Goal: Communication & Community: Answer question/provide support

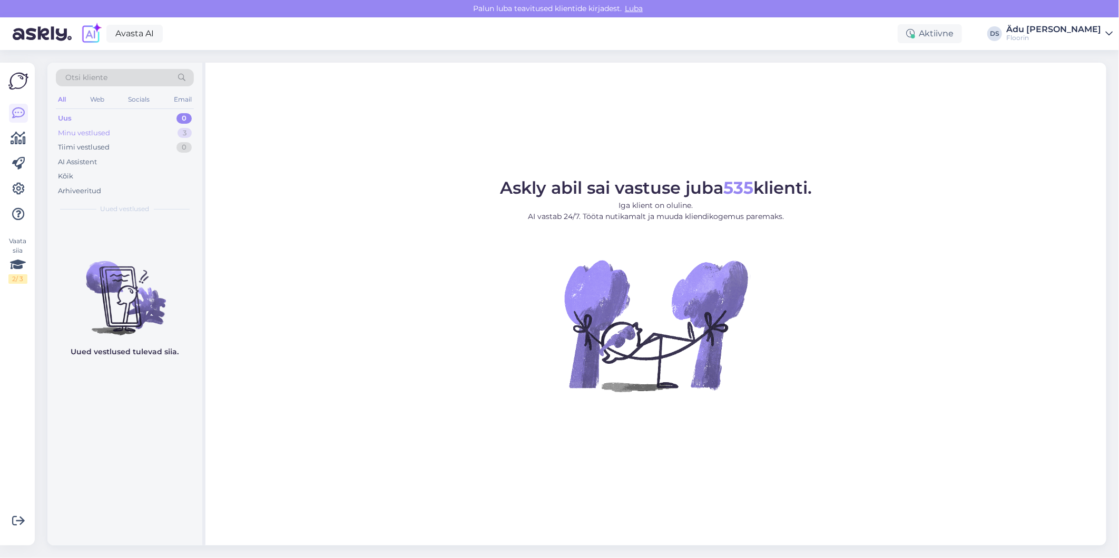
click at [166, 135] on div "Minu vestlused 3" at bounding box center [125, 133] width 138 height 15
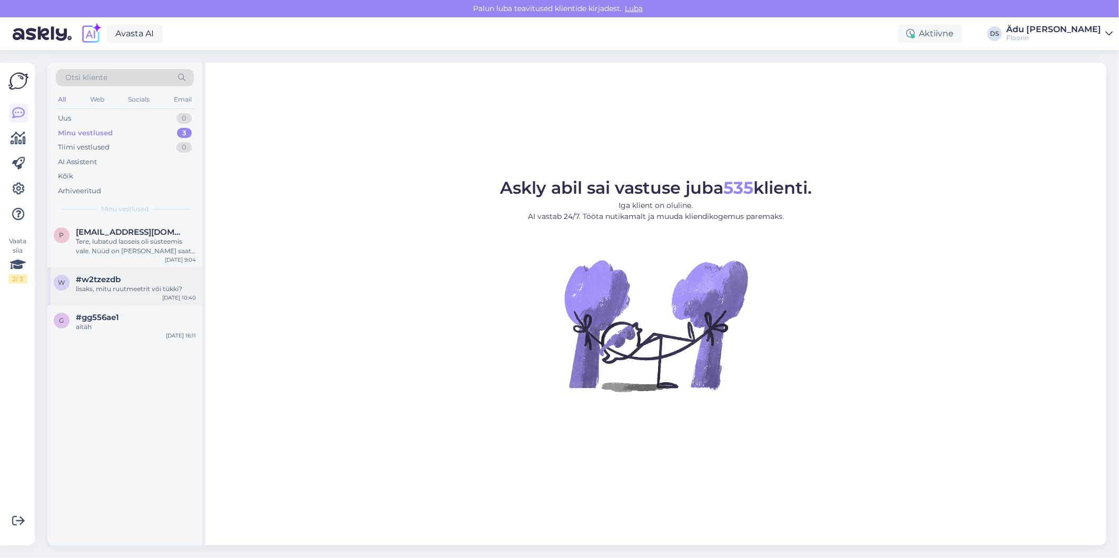
click at [135, 291] on div "lisaks, mitu ruutmeetrit või tükki?" at bounding box center [136, 288] width 120 height 9
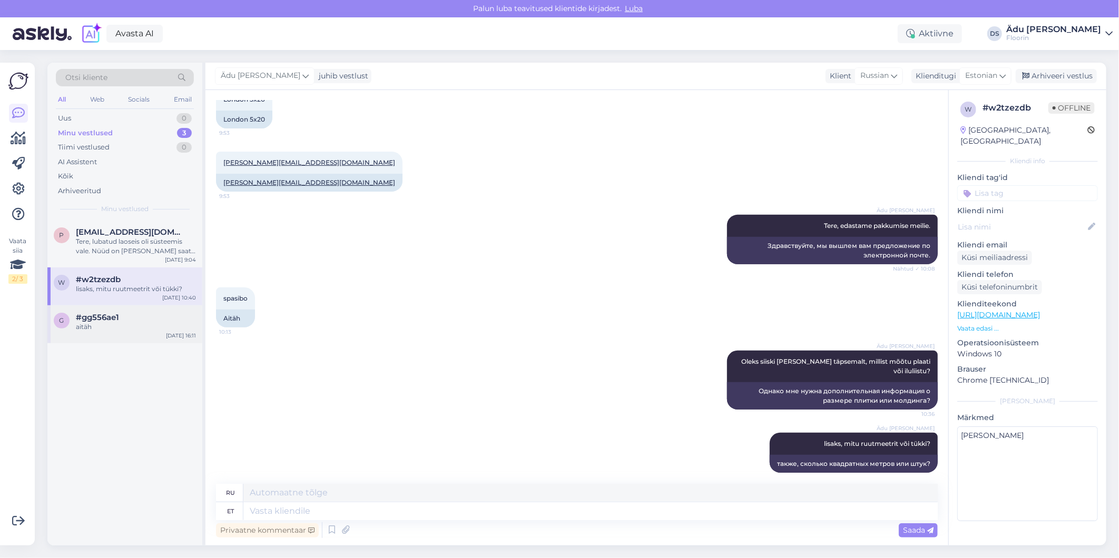
click at [134, 334] on div "g #gg556ae1 aitäh [DATE] 16:11" at bounding box center [124, 324] width 155 height 38
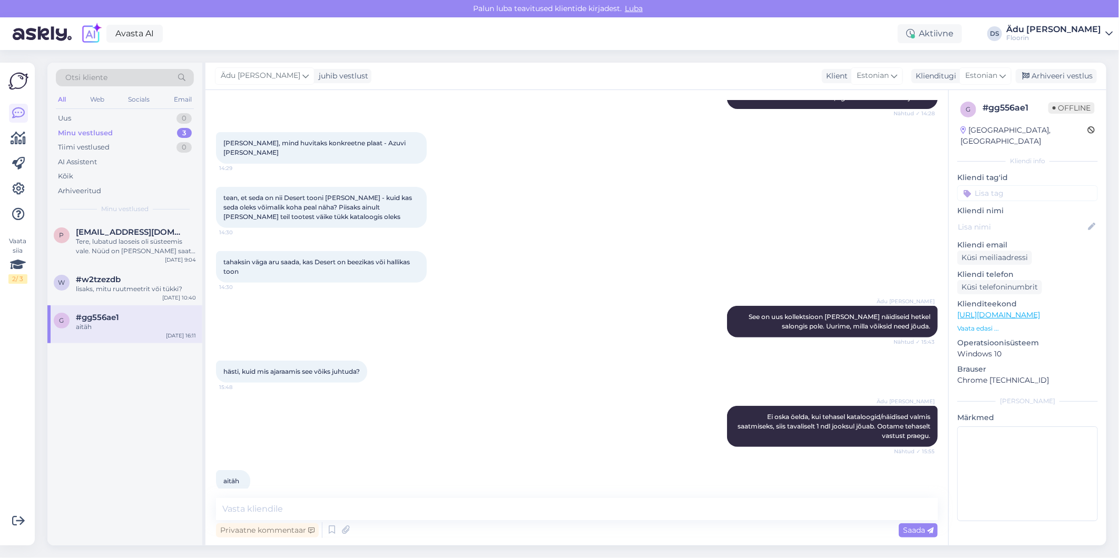
scroll to position [195, 0]
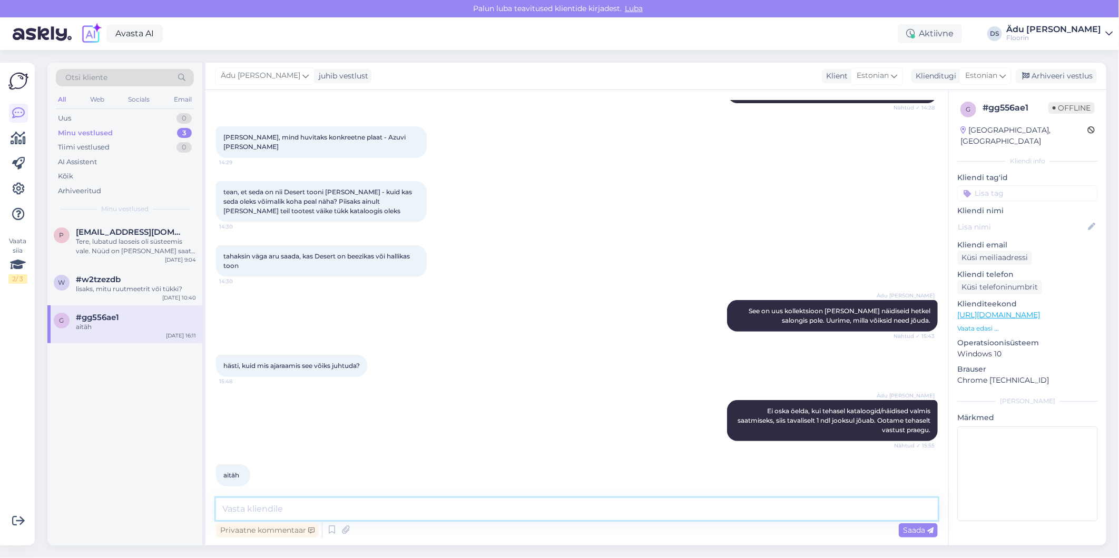
click at [340, 511] on textarea at bounding box center [577, 509] width 722 height 22
click at [616, 515] on textarea "Tere, salongis on siiski [PERSON_NAME] desert näidis olemas. Kui sellest Teile …" at bounding box center [577, 509] width 722 height 22
type textarea "Tere, salongis on siiski [PERSON_NAME] desert näidis olemas. Kui sellest Teile …"
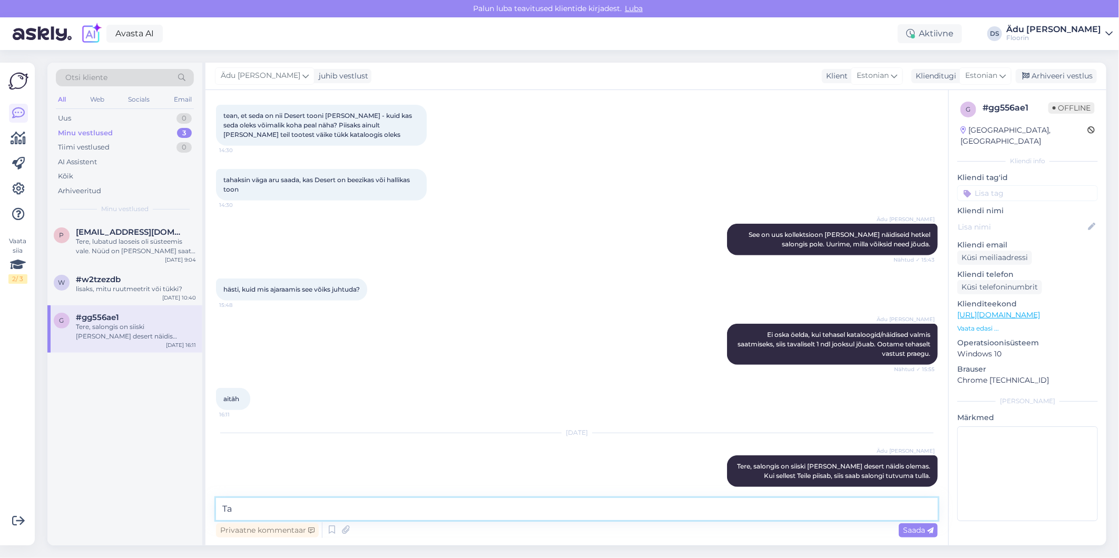
type textarea "T"
click at [860, 464] on span "Tere, salongis on siiski [PERSON_NAME] desert näidis olemas. Kui sellest Teile …" at bounding box center [834, 470] width 195 height 17
click at [700, 468] on icon at bounding box center [703, 471] width 6 height 6
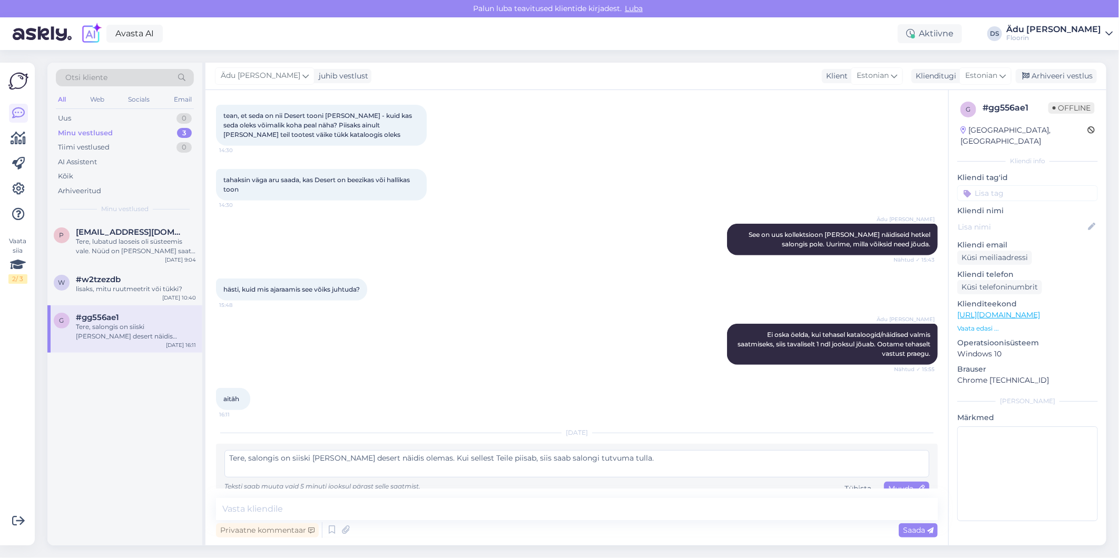
click at [535, 450] on textarea "Tere, salongis on siiski [PERSON_NAME] desert näidis olemas. Kui sellest Teile …" at bounding box center [576, 463] width 705 height 27
type textarea "Tere, salongis on siiski [PERSON_NAME] desert näidis olemas. Kui sellest Teile …"
click at [902, 482] on div "Muuda" at bounding box center [906, 489] width 45 height 14
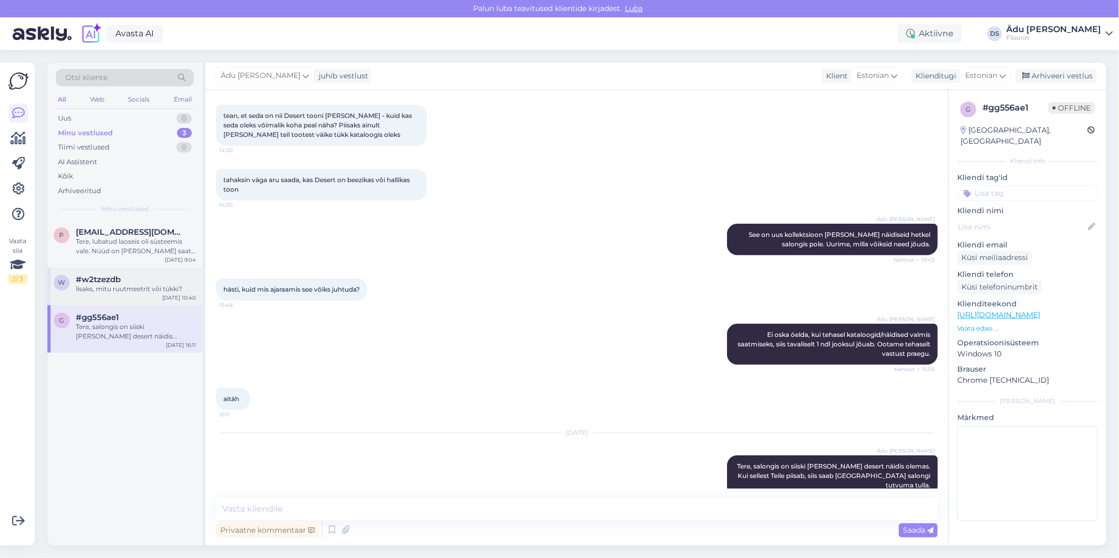
click at [128, 290] on div "lisaks, mitu ruutmeetrit või tükki?" at bounding box center [136, 288] width 120 height 9
type textarea "[PERSON_NAME]"
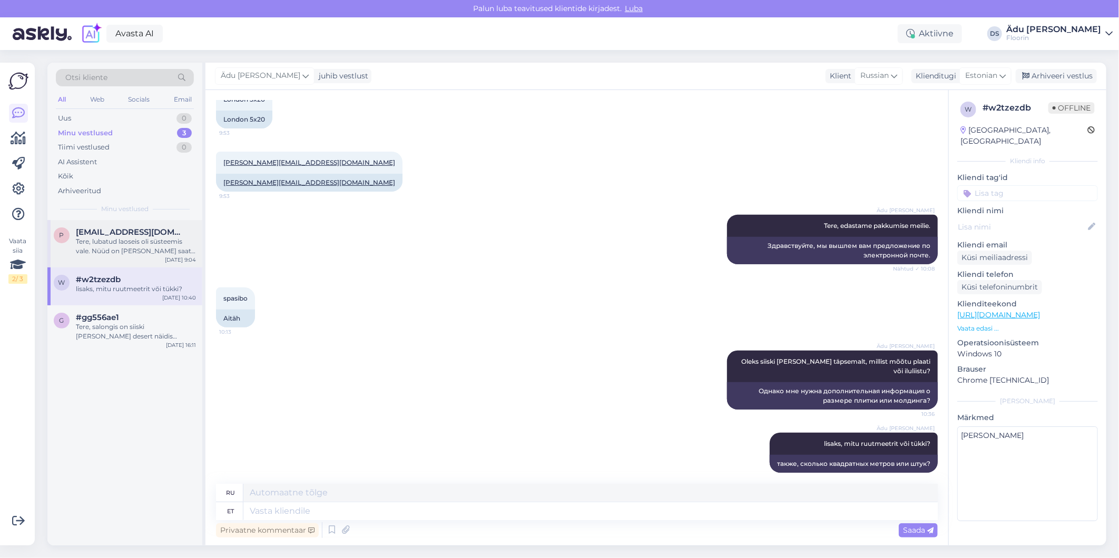
click at [127, 246] on div "Tere, lubatud laoseis oli süsteemis vale. Nüüd on [PERSON_NAME] saate tellida." at bounding box center [136, 246] width 120 height 19
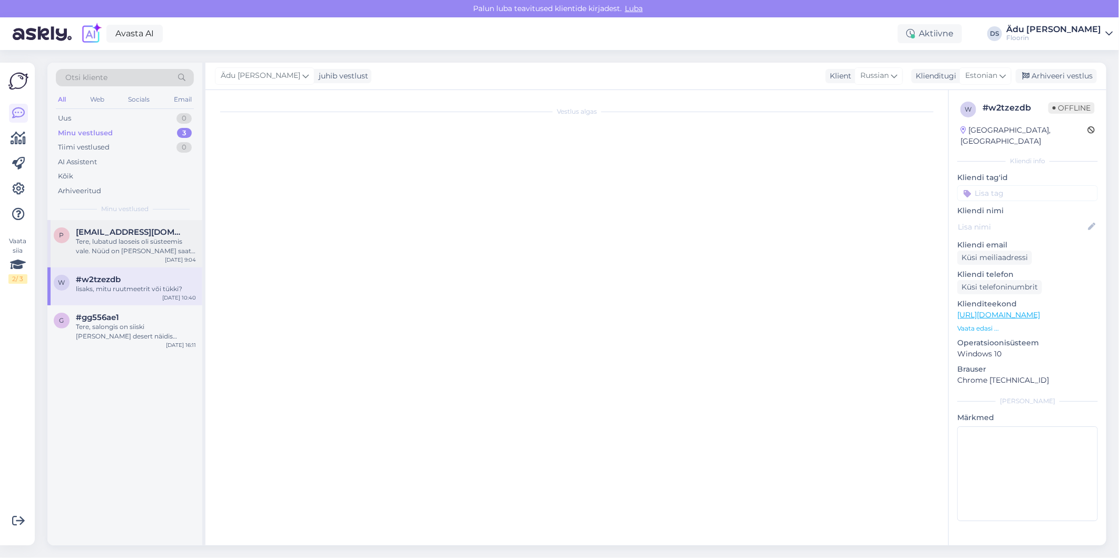
scroll to position [134, 0]
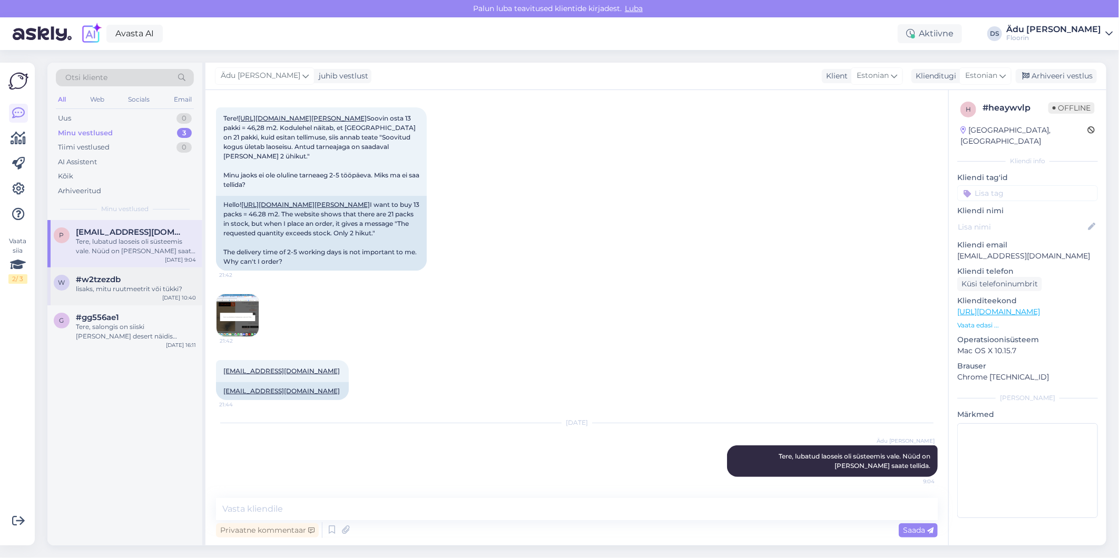
click at [135, 283] on div "#w2tzezdb" at bounding box center [136, 279] width 120 height 9
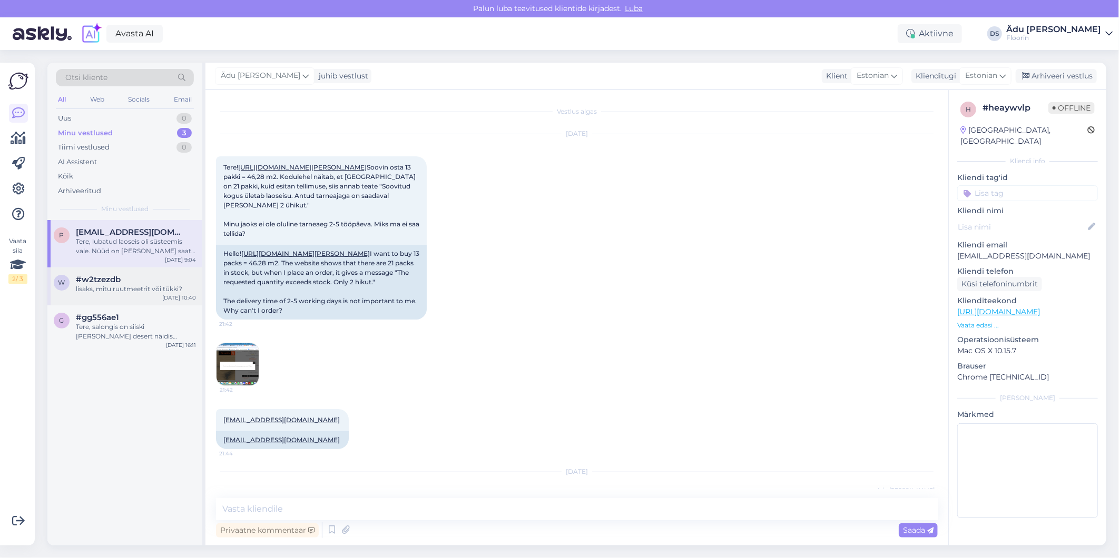
type textarea "[PERSON_NAME]"
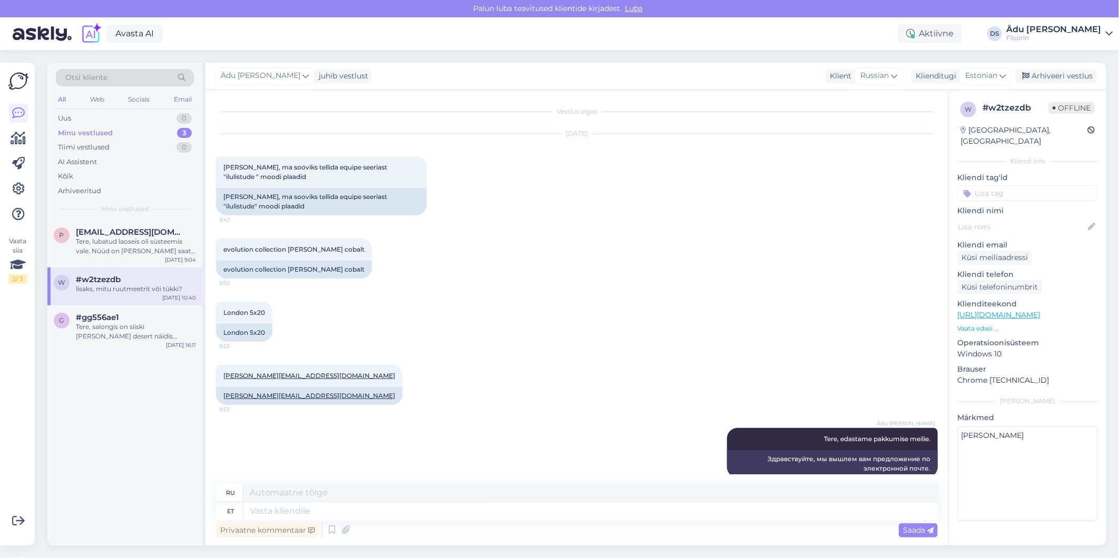
scroll to position [213, 0]
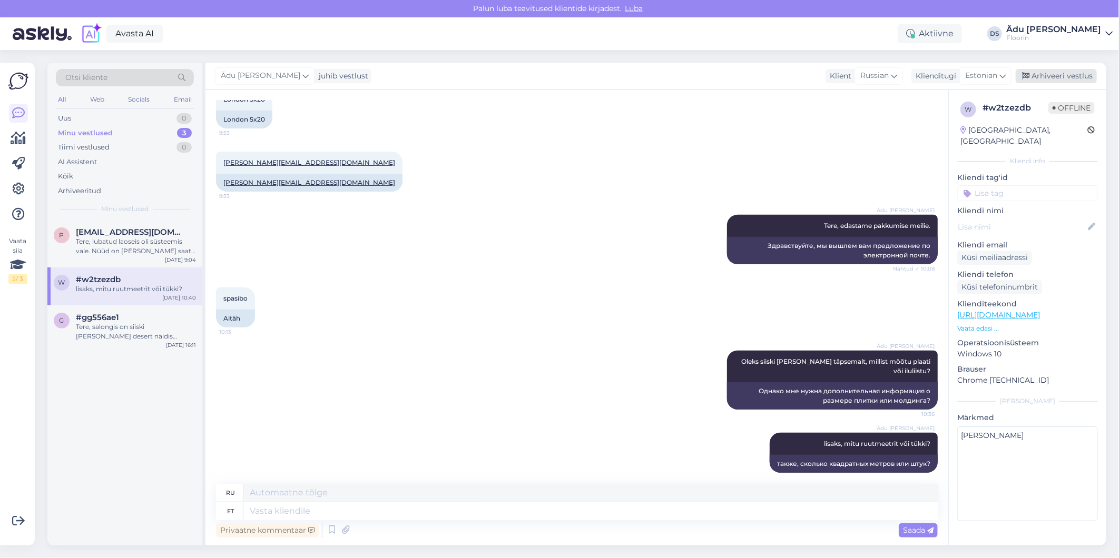
click at [1074, 77] on div "Arhiveeri vestlus" at bounding box center [1055, 76] width 81 height 14
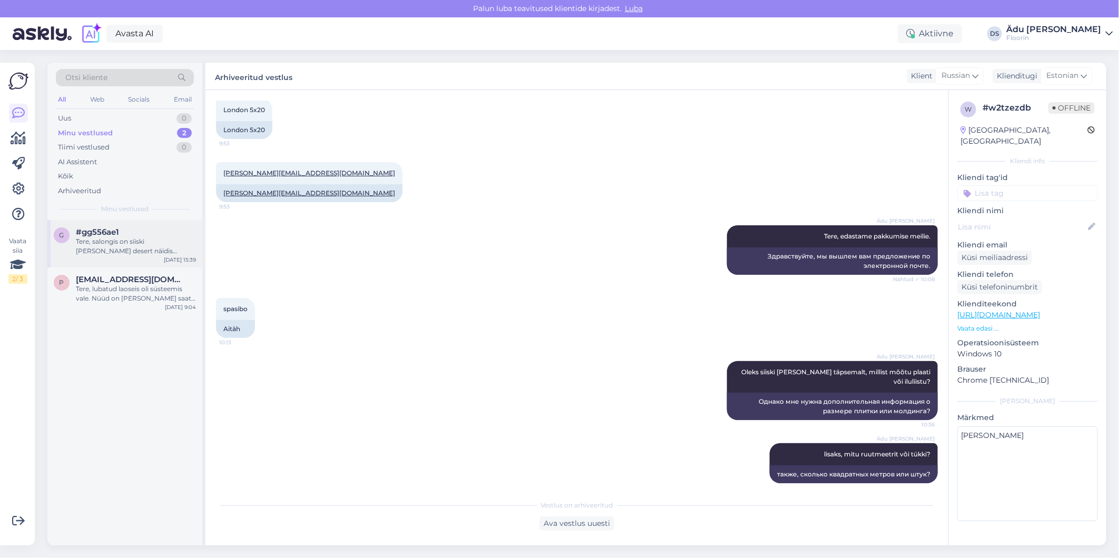
click at [124, 241] on div "Tere, salongis on siiski [PERSON_NAME] desert näidis olemas. Kui sellest Teile …" at bounding box center [136, 246] width 120 height 19
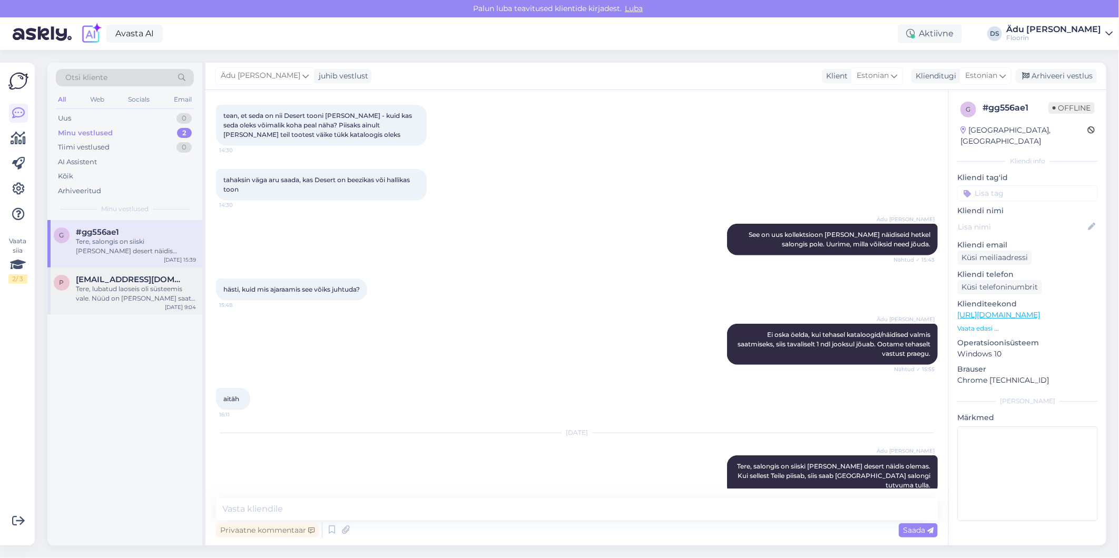
click at [140, 299] on div "Tere, lubatud laoseis oli süsteemis vale. Nüüd on [PERSON_NAME] saate tellida." at bounding box center [136, 293] width 120 height 19
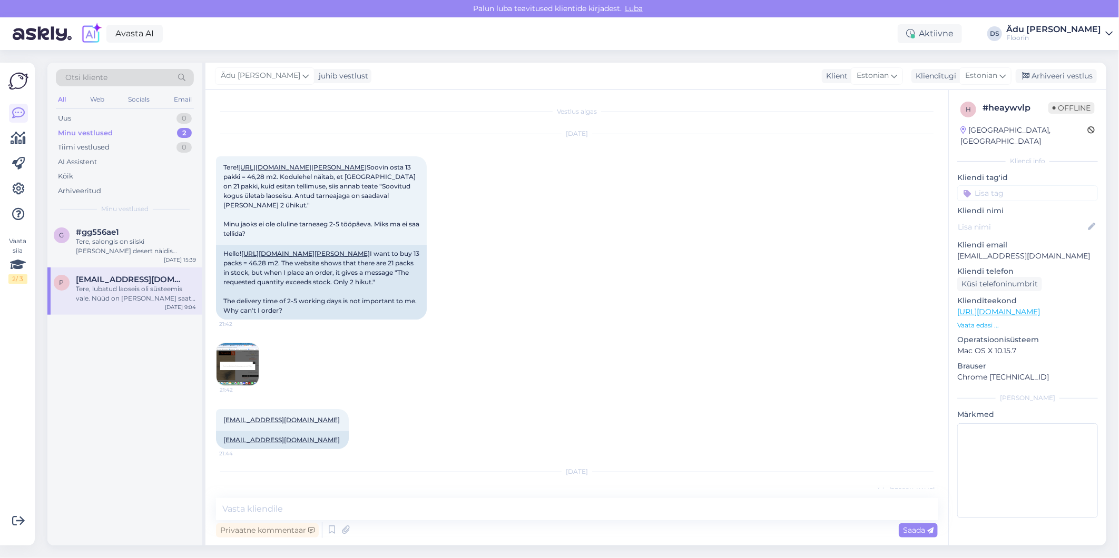
scroll to position [134, 0]
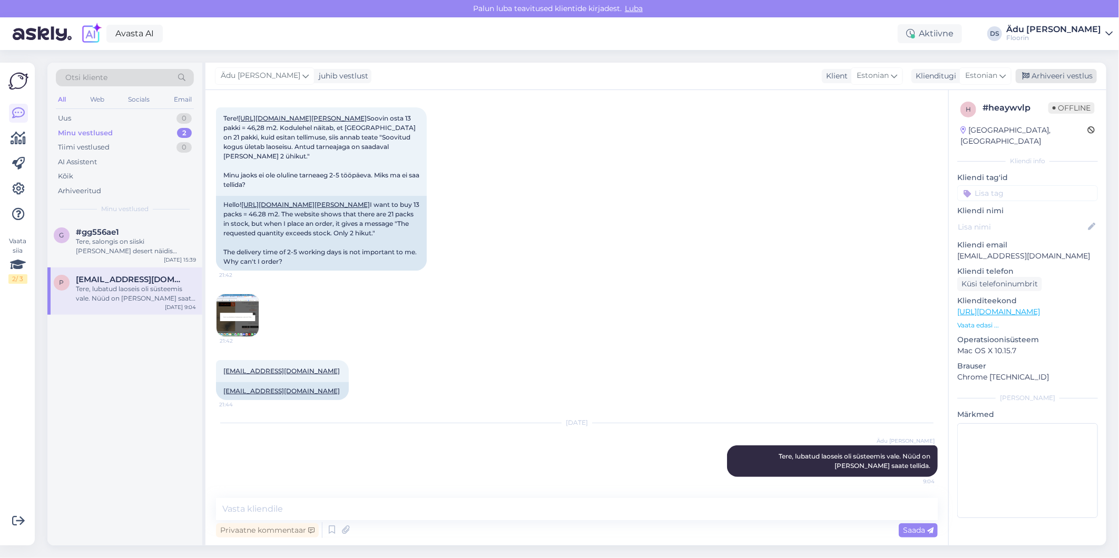
click at [1063, 76] on div "Arhiveeri vestlus" at bounding box center [1055, 76] width 81 height 14
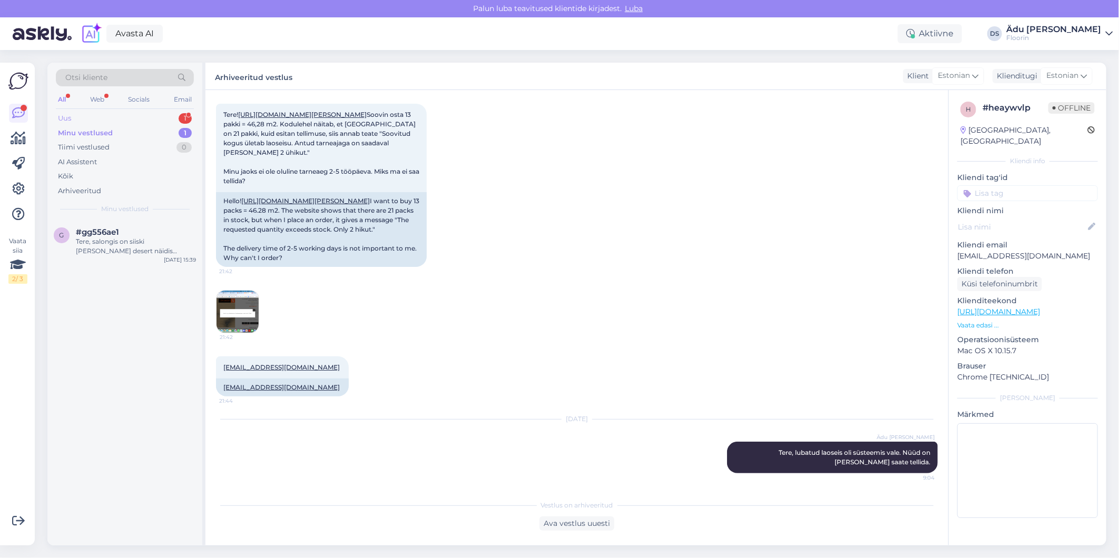
click at [151, 119] on div "Uus 1" at bounding box center [125, 118] width 138 height 15
click at [143, 238] on div "Tere! Saatsin sama päringu e-posti aadressile [EMAIL_ADDRESS][DOMAIN_NAME] . Lo…" at bounding box center [136, 246] width 120 height 19
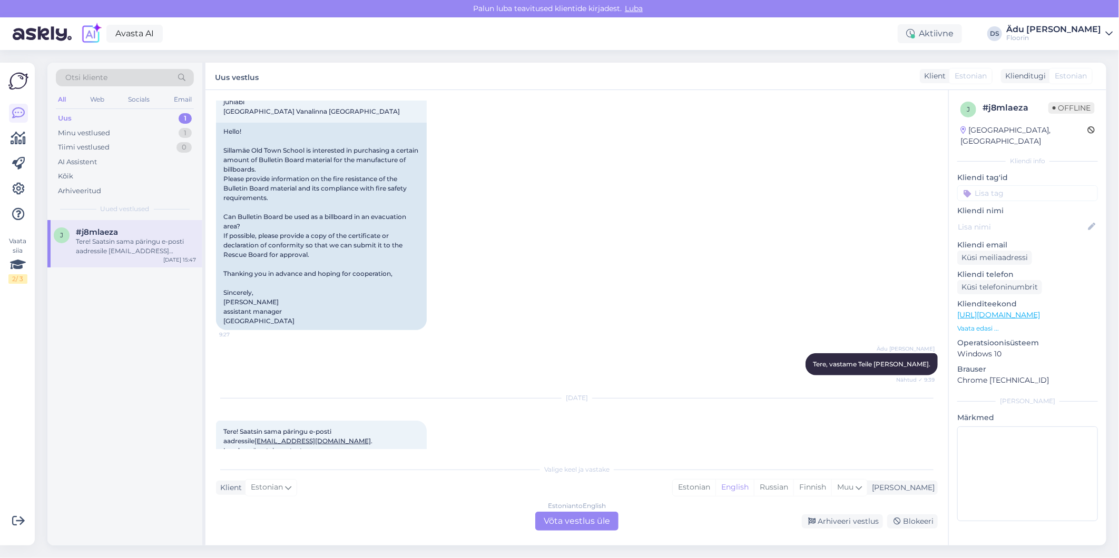
scroll to position [341, 0]
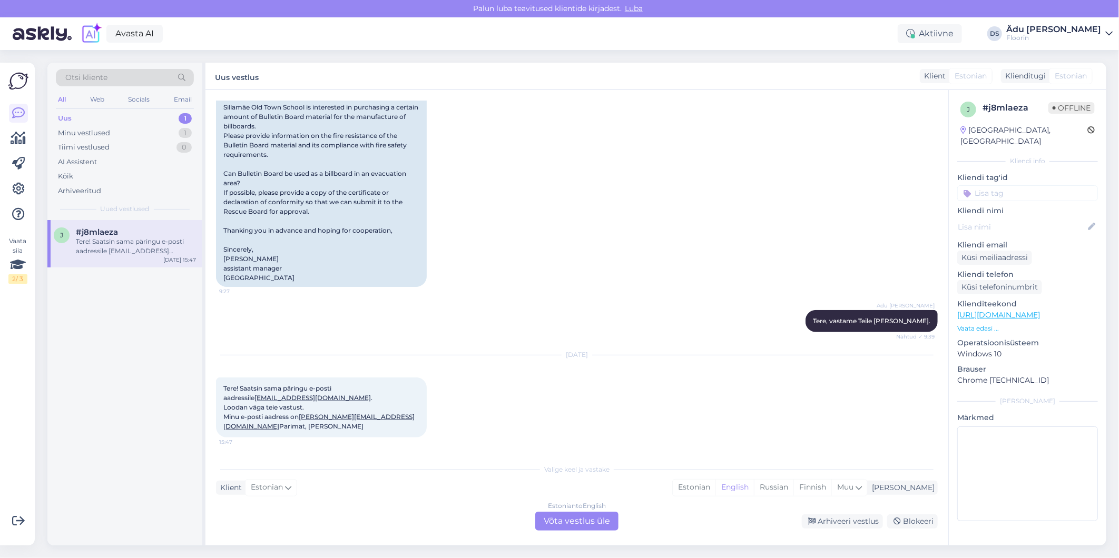
click at [612, 528] on div "Estonian to English Võta vestlus üle" at bounding box center [576, 521] width 83 height 19
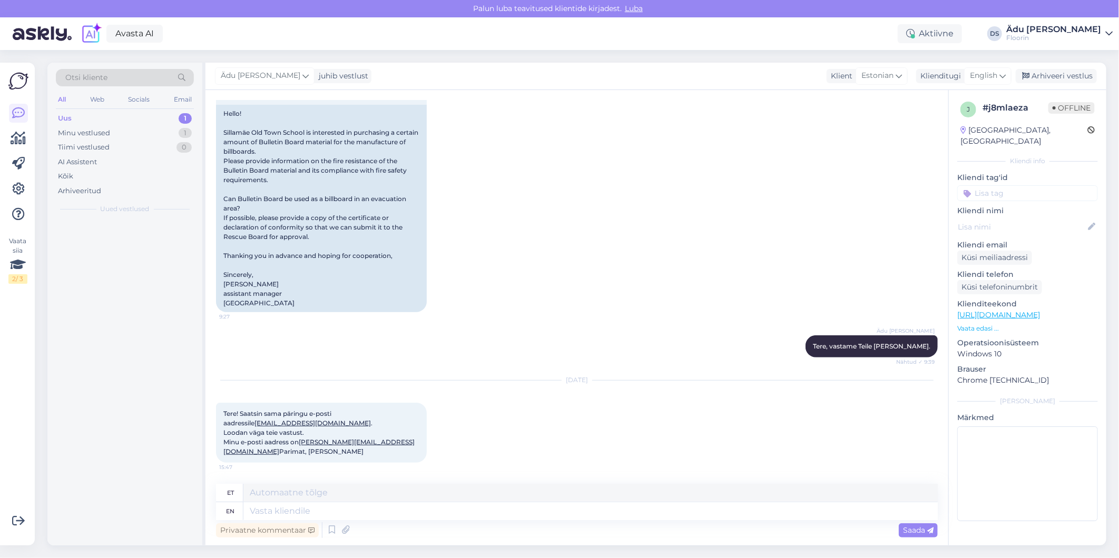
scroll to position [317, 0]
click at [991, 75] on span "English" at bounding box center [983, 76] width 27 height 12
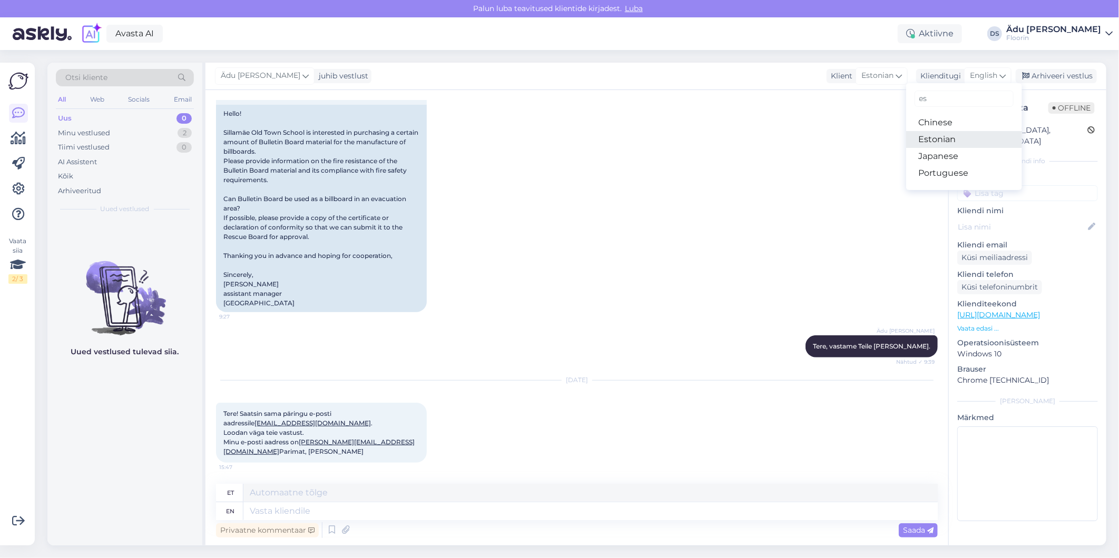
type input "es"
click at [949, 141] on link "Estonian" at bounding box center [964, 139] width 116 height 17
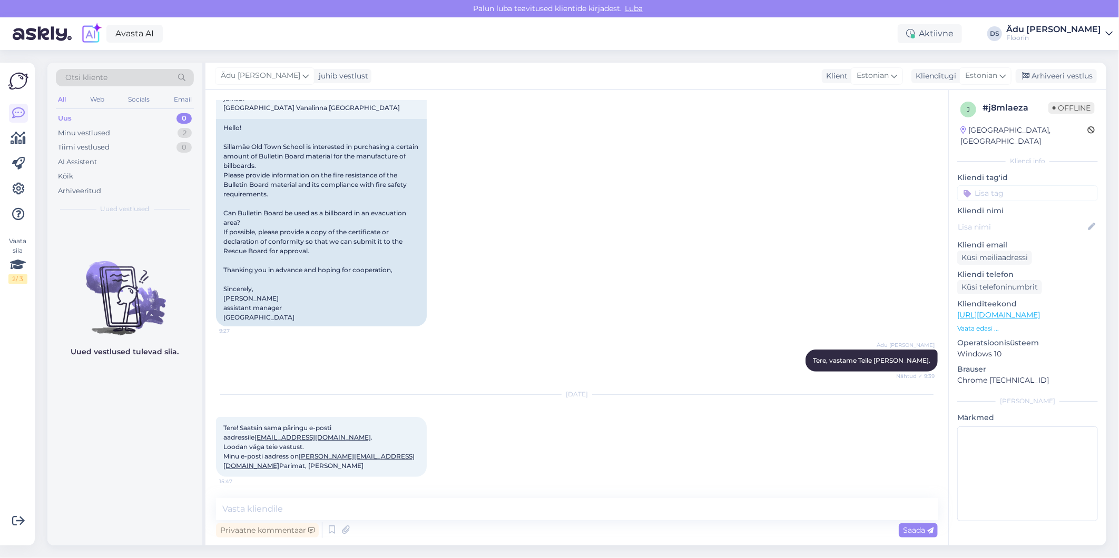
scroll to position [302, 0]
click at [343, 514] on textarea at bounding box center [577, 509] width 722 height 22
type textarea "Tere, vastame esimesel võimalusel, andsime info edasi kliendihaldurile."
click at [544, 503] on textarea "Tere, vastame esimesel võimalusel, andsime info edasi kliendihaldurile." at bounding box center [577, 509] width 722 height 22
click at [554, 504] on textarea "Tere, vastame esimesel võimalusel, andsime info edasi kliendihaldurile." at bounding box center [577, 509] width 722 height 22
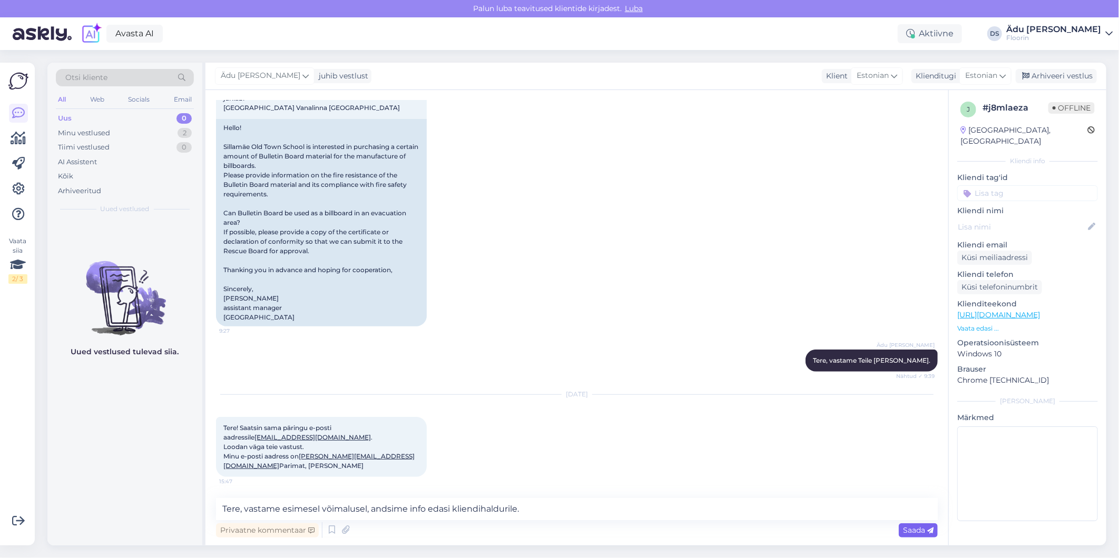
click at [918, 535] on div "Saada" at bounding box center [918, 531] width 39 height 14
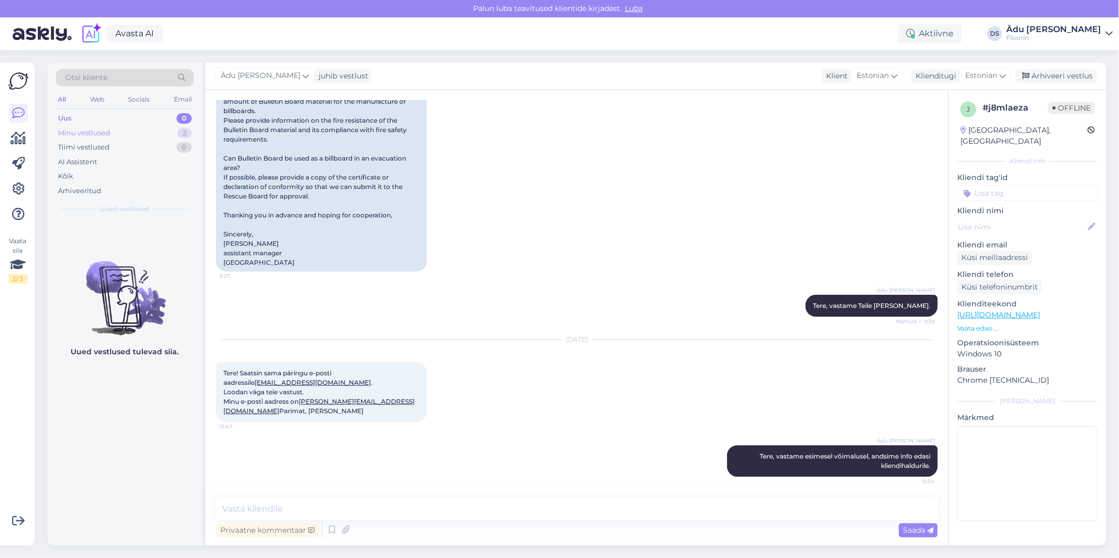
click at [137, 129] on div "Minu vestlused 2" at bounding box center [125, 133] width 138 height 15
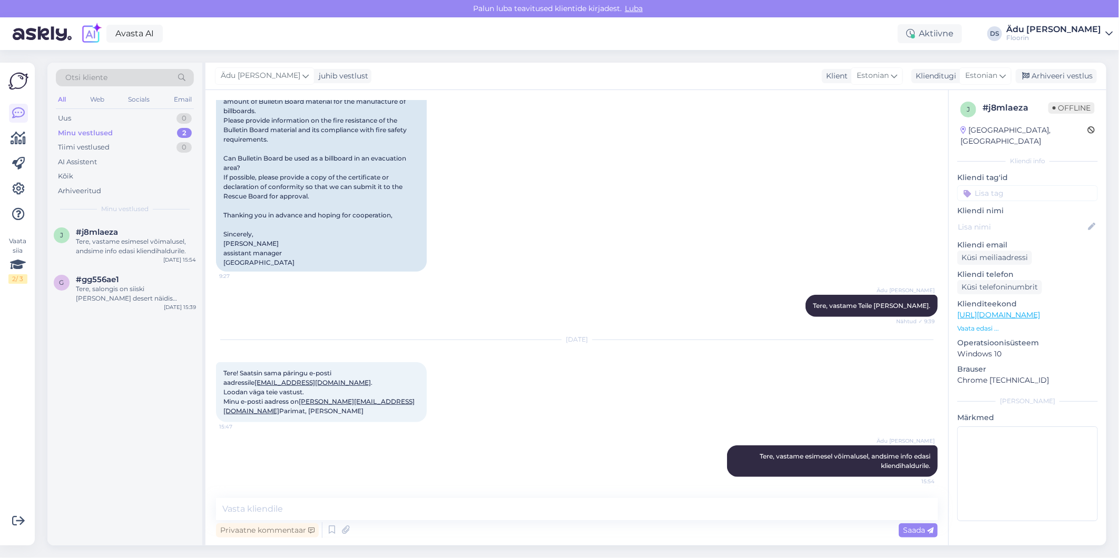
scroll to position [357, 0]
